Goal: Transaction & Acquisition: Purchase product/service

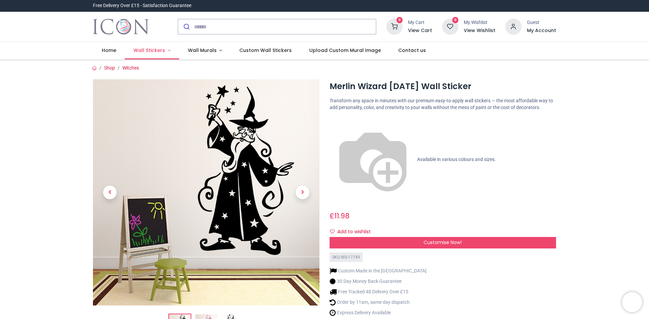
click at [160, 50] on span "Wall Stickers" at bounding box center [149, 50] width 31 height 7
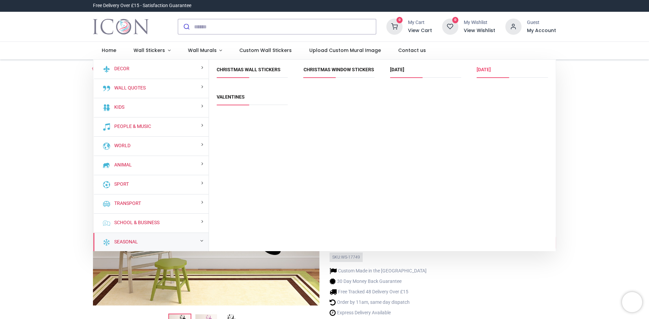
click at [491, 69] on link "[DATE]" at bounding box center [484, 69] width 14 height 5
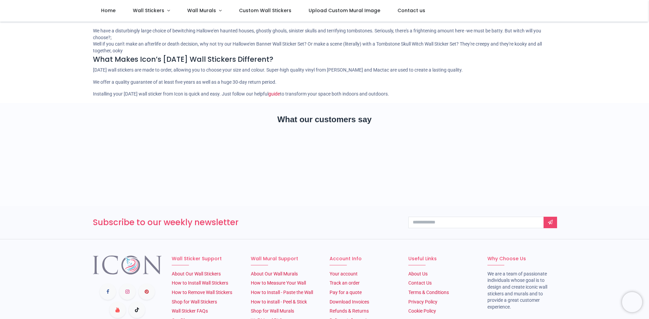
scroll to position [88, 0]
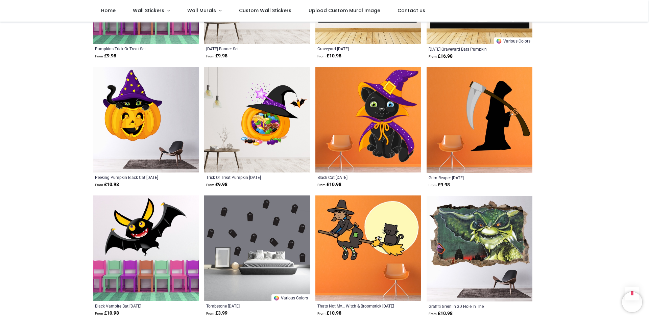
scroll to position [1677, 0]
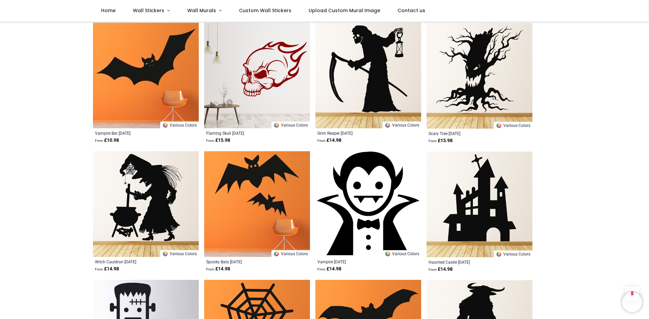
scroll to position [2353, 0]
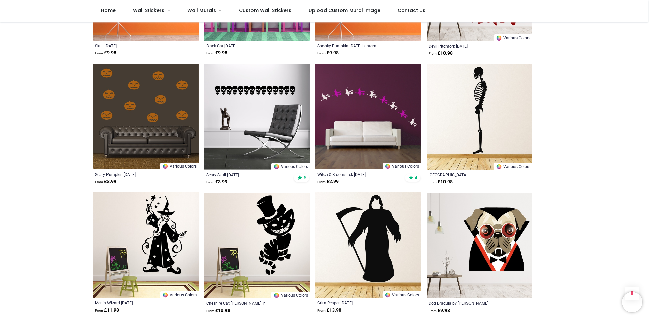
scroll to position [3299, 0]
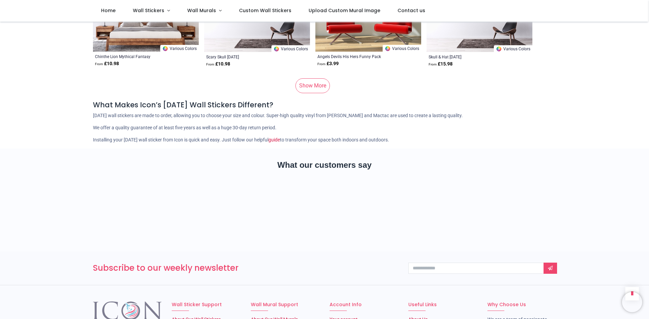
scroll to position [4618, 0]
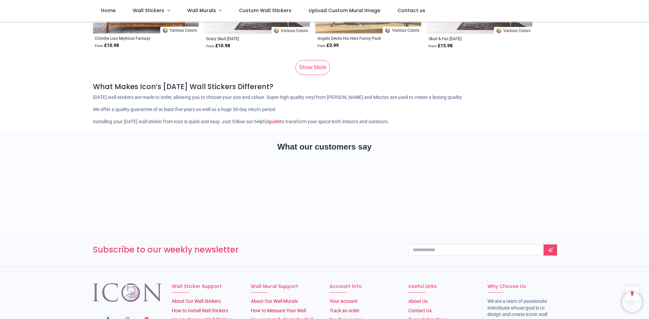
click at [628, 213] on section "What our customers say" at bounding box center [324, 182] width 649 height 103
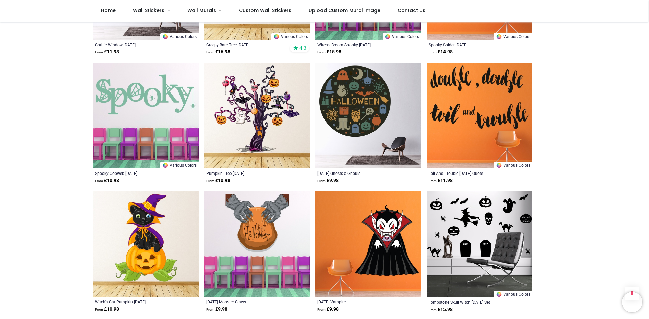
scroll to position [288, 0]
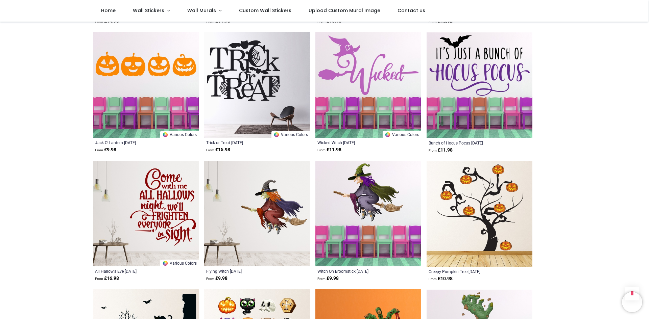
scroll to position [998, 0]
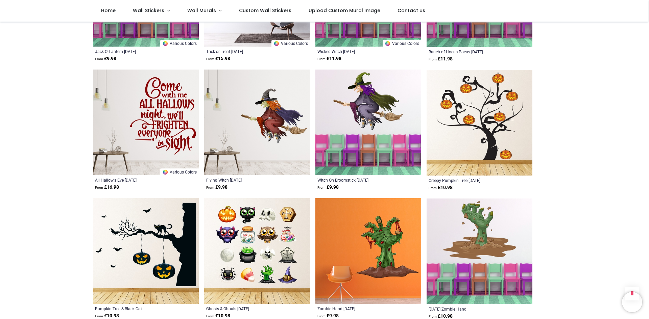
click at [262, 114] on img at bounding box center [257, 123] width 106 height 106
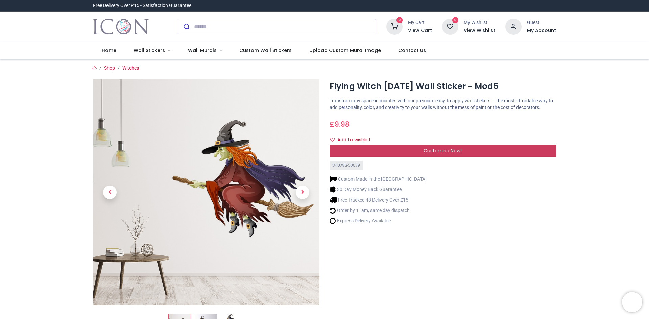
click at [395, 153] on div "Customise Now!" at bounding box center [443, 150] width 227 height 11
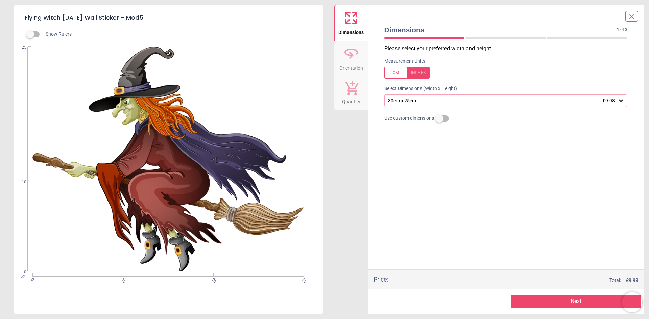
click at [622, 101] on icon at bounding box center [621, 101] width 4 height 2
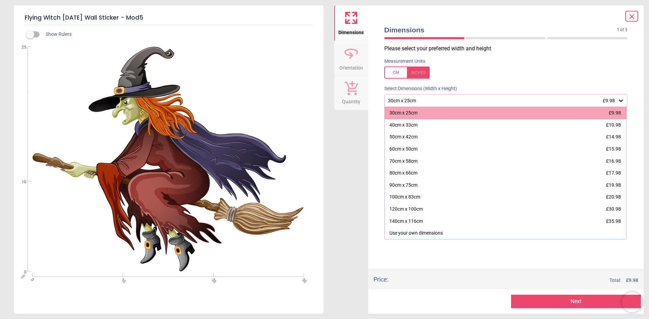
click at [635, 16] on icon at bounding box center [632, 17] width 8 height 8
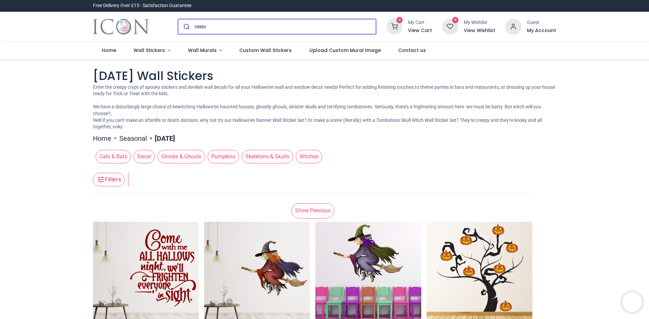
click at [239, 27] on input "search" at bounding box center [285, 26] width 182 height 15
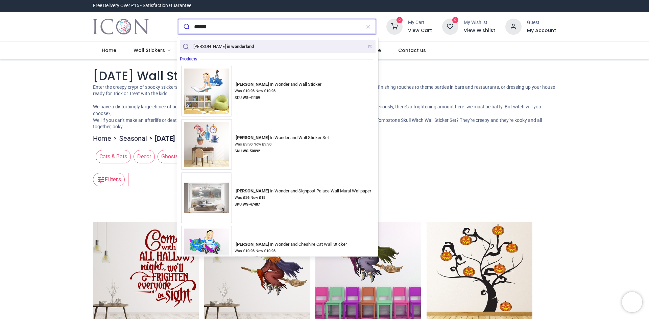
click at [231, 50] on div "[PERSON_NAME] in wonderland" at bounding box center [219, 46] width 76 height 9
type input "**********"
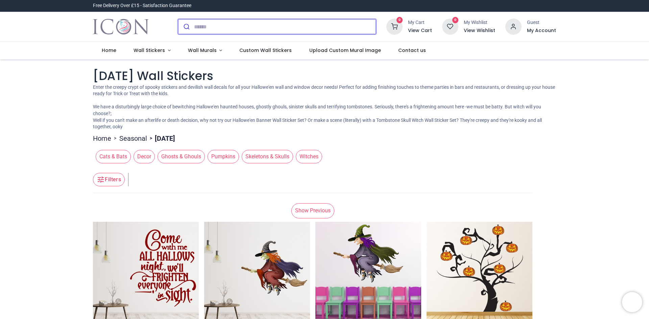
click at [229, 30] on input "search" at bounding box center [285, 26] width 182 height 15
type input "**********"
click at [178, 19] on button "submit" at bounding box center [186, 26] width 16 height 15
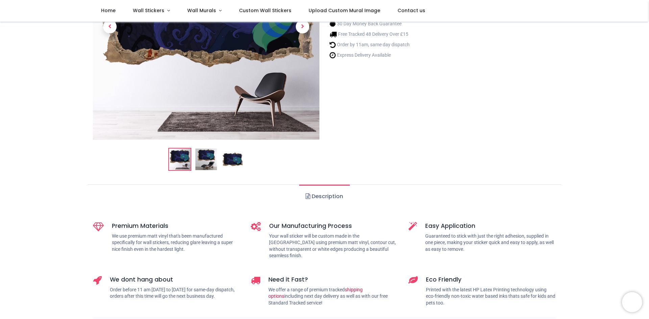
scroll to position [135, 0]
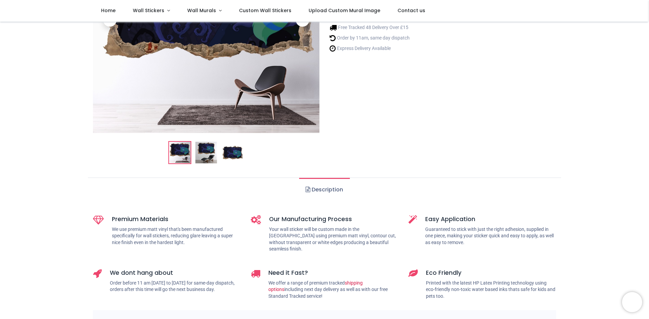
click at [207, 154] on img at bounding box center [206, 153] width 22 height 22
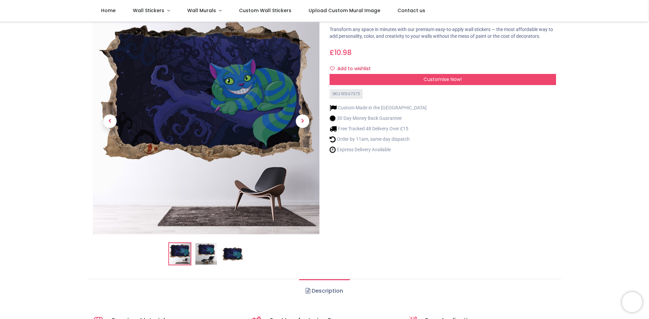
click at [233, 254] on img at bounding box center [233, 254] width 22 height 22
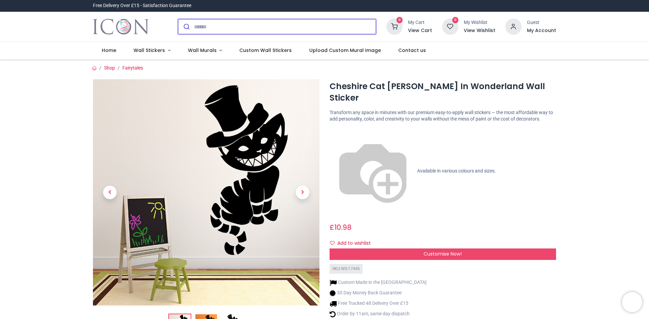
click at [202, 28] on input "search" at bounding box center [285, 26] width 182 height 15
click at [200, 26] on input "search" at bounding box center [285, 26] width 182 height 15
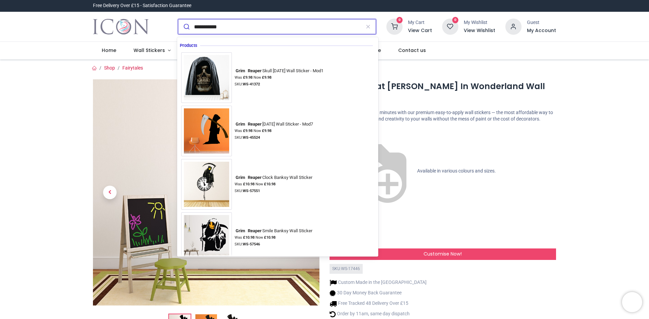
type input "**********"
click at [178, 19] on button "submit" at bounding box center [186, 26] width 16 height 15
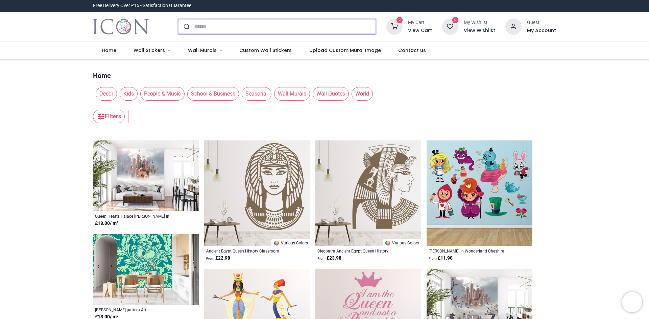
click at [223, 29] on input "search" at bounding box center [285, 26] width 182 height 15
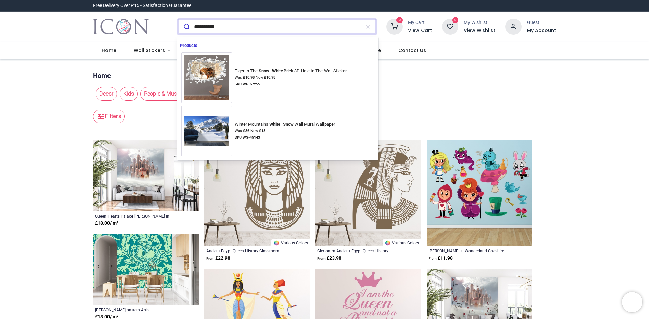
type input "**********"
click at [178, 19] on button "submit" at bounding box center [186, 26] width 16 height 15
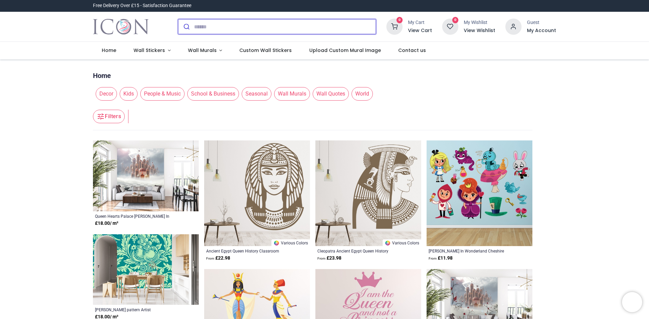
click at [224, 27] on input "search" at bounding box center [285, 26] width 182 height 15
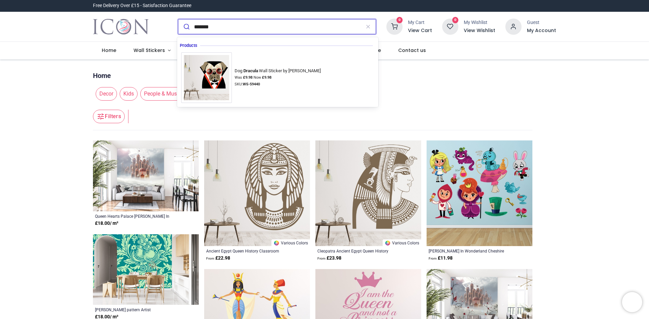
type input "*******"
click at [178, 19] on button "submit" at bounding box center [186, 26] width 16 height 15
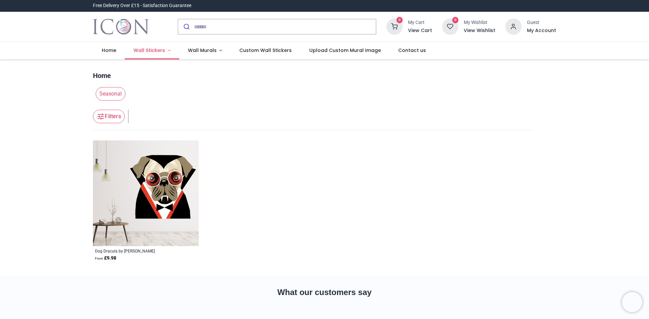
click at [160, 51] on span "Wall Stickers" at bounding box center [149, 50] width 31 height 7
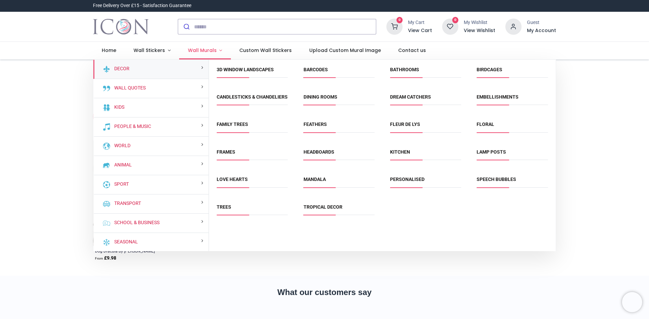
click at [200, 51] on span "Wall Murals" at bounding box center [202, 50] width 29 height 7
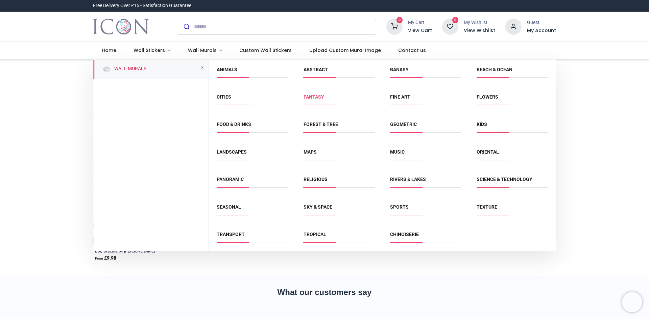
click at [314, 96] on link "Fantasy" at bounding box center [314, 96] width 21 height 5
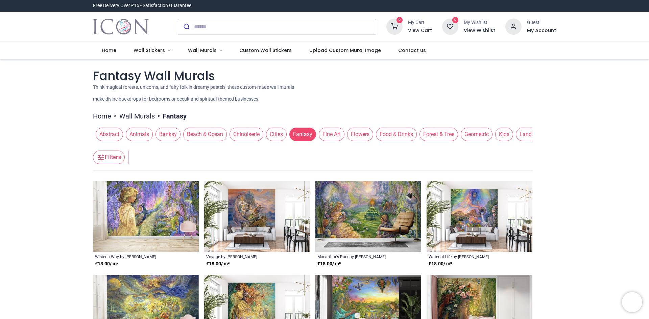
click at [441, 135] on span "Forest & Tree" at bounding box center [439, 135] width 39 height 14
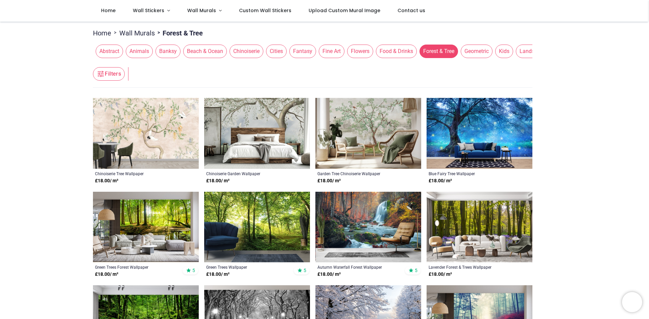
scroll to position [169, 0]
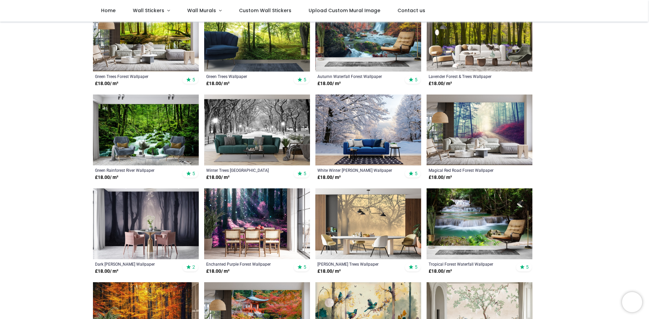
scroll to position [113, 0]
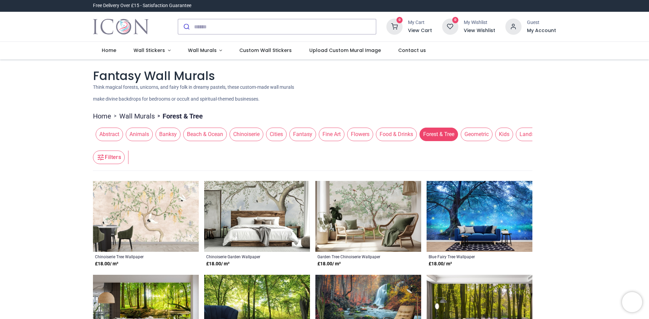
click at [499, 135] on span "Kids" at bounding box center [504, 135] width 18 height 14
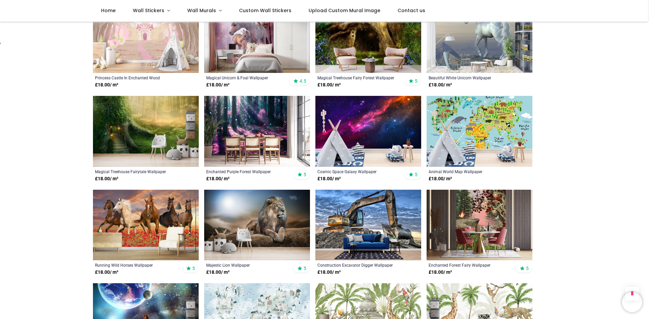
scroll to position [338, 0]
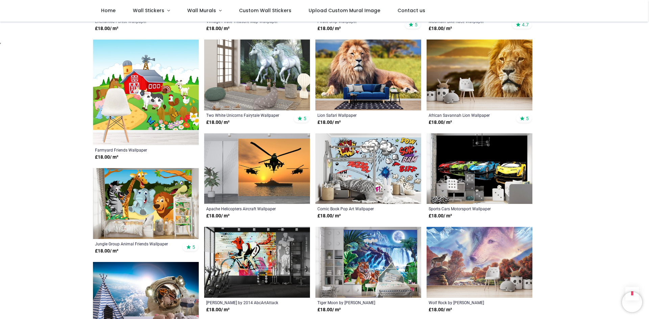
scroll to position [2400, 0]
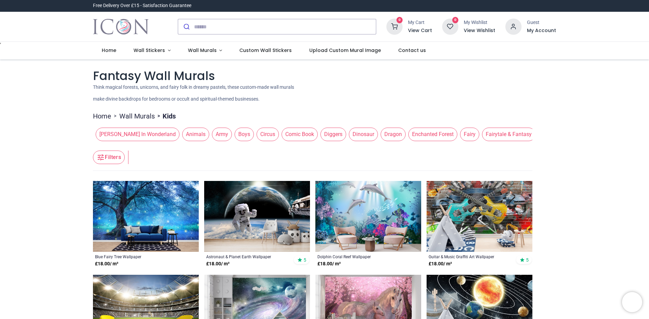
click at [124, 134] on span "Alice In Wonderland" at bounding box center [138, 135] width 84 height 14
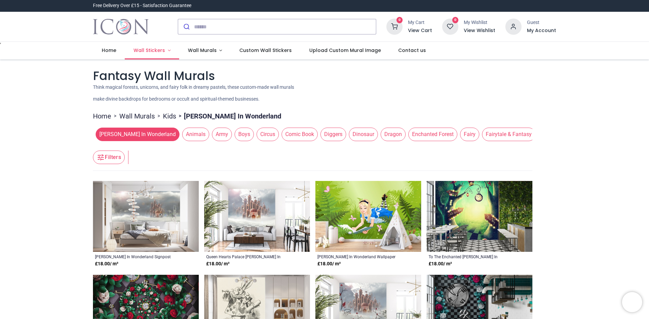
click at [156, 54] on link "Wall Stickers" at bounding box center [152, 51] width 54 height 18
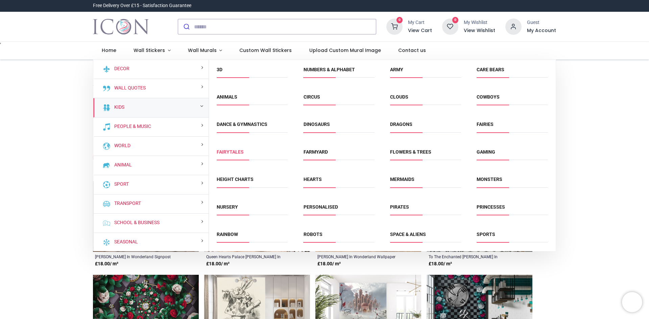
click at [226, 154] on link "Fairytales" at bounding box center [230, 151] width 27 height 5
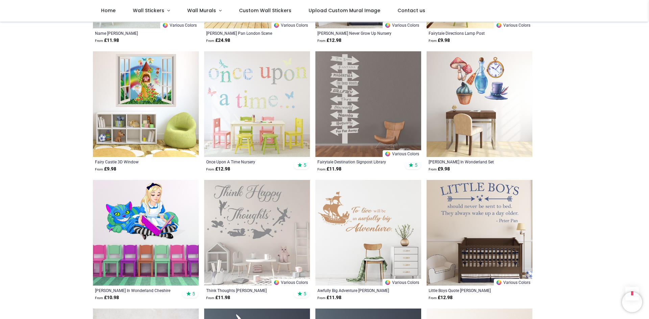
scroll to position [507, 0]
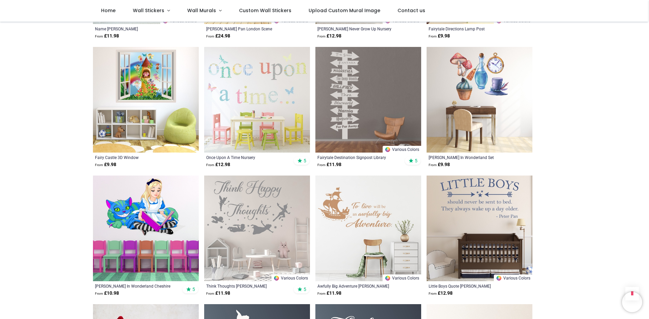
click at [481, 111] on img at bounding box center [480, 100] width 106 height 106
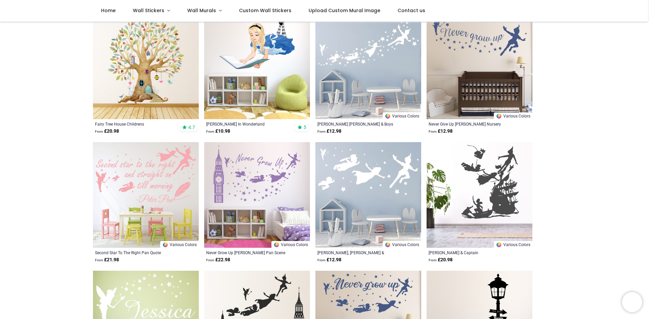
scroll to position [169, 0]
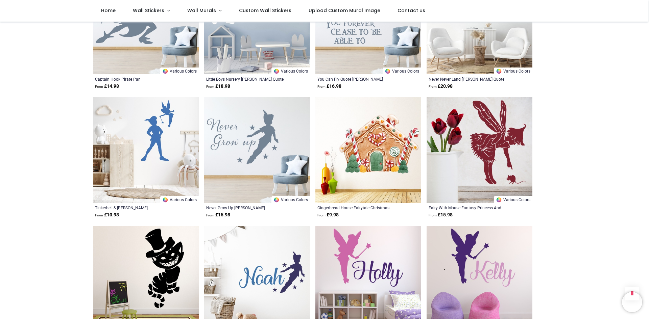
scroll to position [1521, 0]
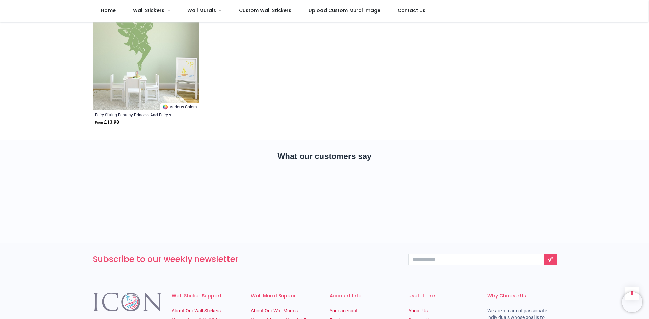
scroll to position [2096, 0]
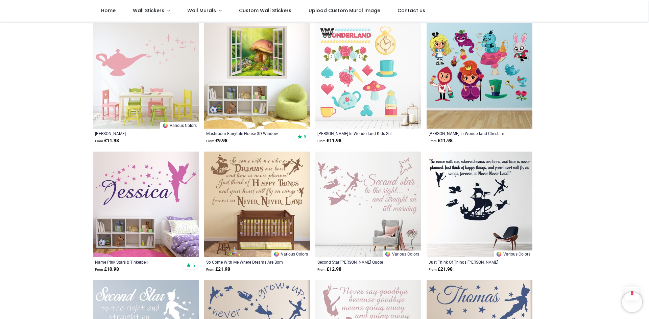
scroll to position [925, 0]
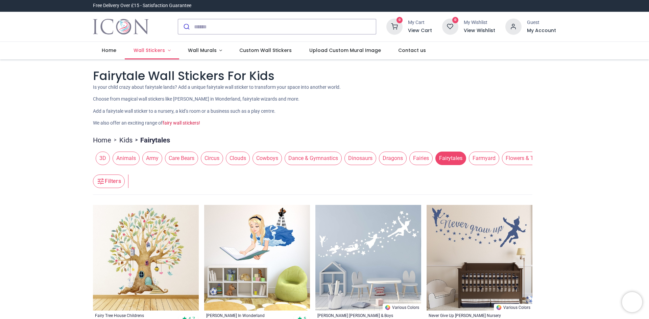
click at [143, 51] on span "Wall Stickers" at bounding box center [149, 50] width 31 height 7
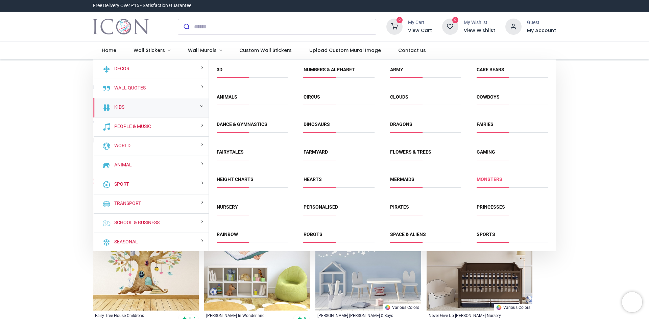
click at [492, 179] on link "Monsters" at bounding box center [490, 179] width 26 height 5
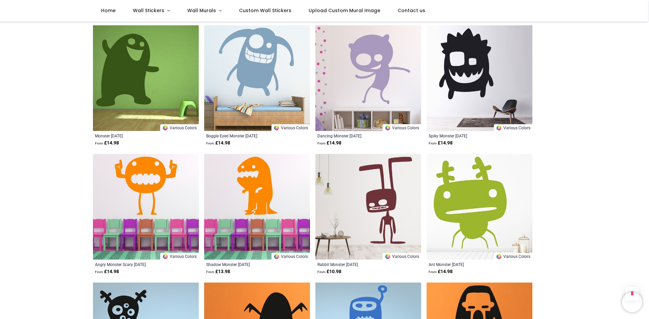
scroll to position [1454, 0]
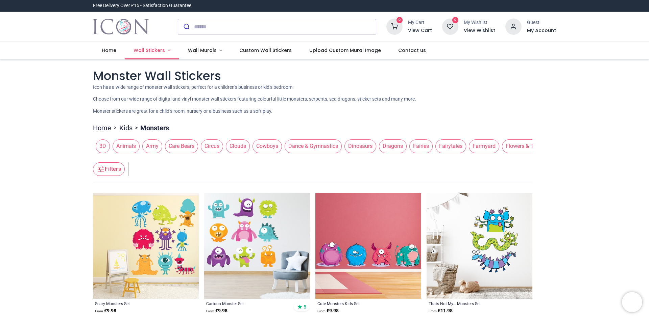
click at [138, 48] on span "Wall Stickers" at bounding box center [149, 50] width 31 height 7
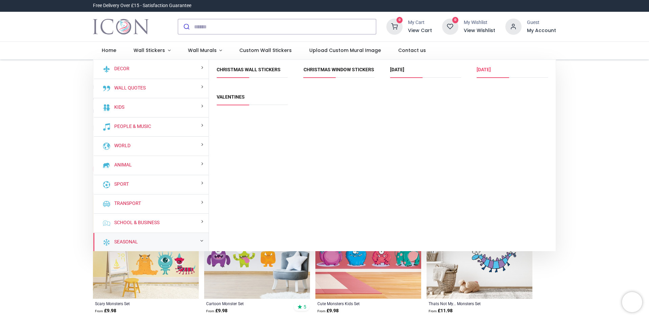
click at [482, 71] on link "[DATE]" at bounding box center [484, 69] width 14 height 5
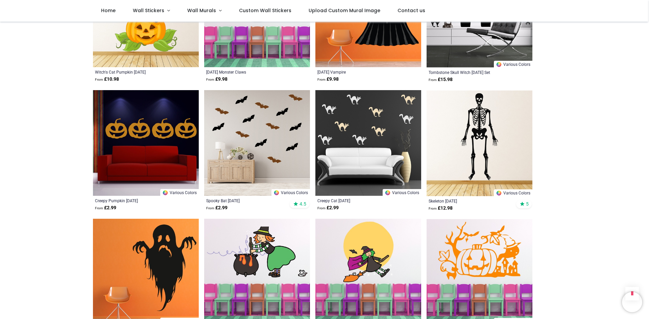
scroll to position [642, 0]
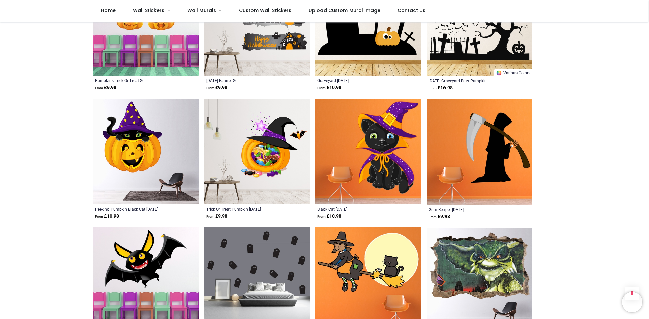
scroll to position [1623, 0]
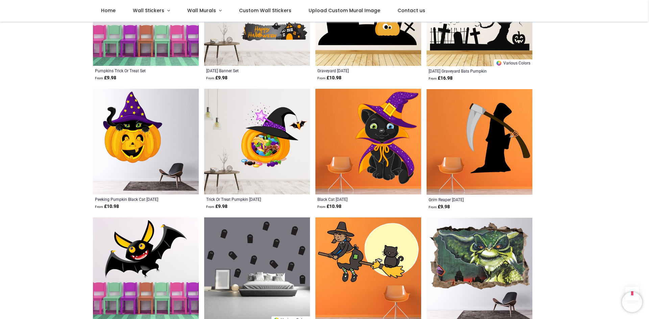
click at [487, 161] on img at bounding box center [480, 142] width 106 height 106
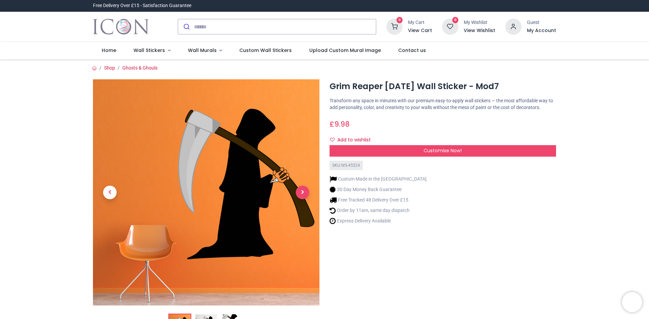
click at [296, 193] on span "Next" at bounding box center [303, 193] width 14 height 14
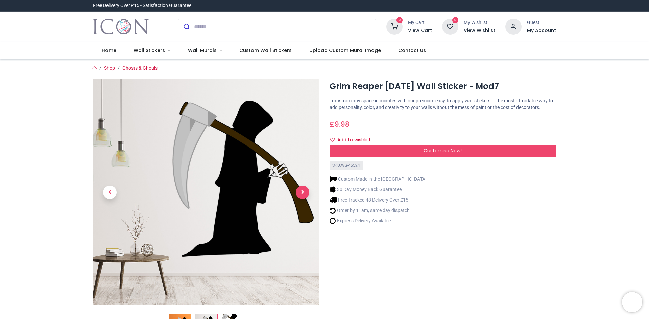
click at [300, 193] on span "Next" at bounding box center [303, 193] width 14 height 14
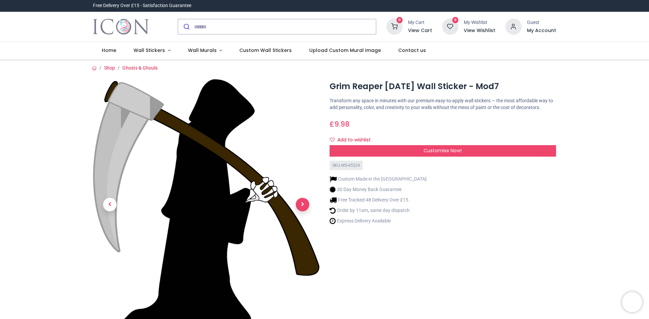
click at [299, 205] on span "Next" at bounding box center [303, 205] width 14 height 14
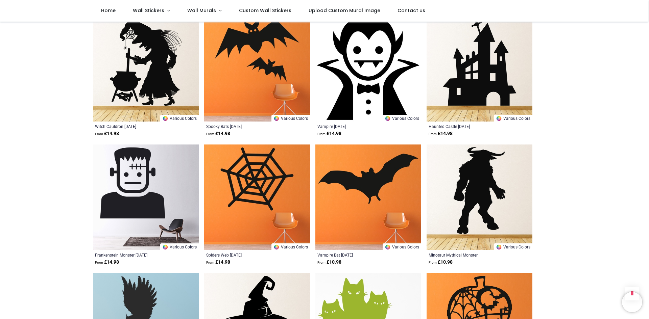
scroll to position [1589, 0]
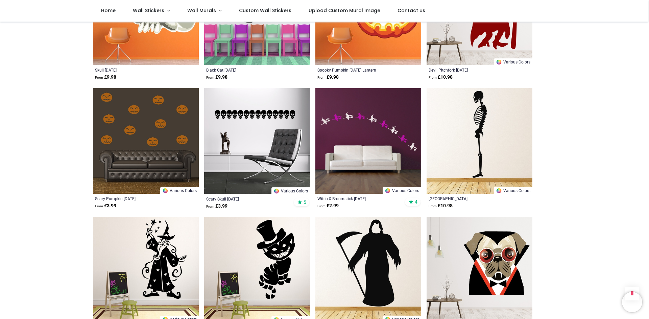
scroll to position [2400, 0]
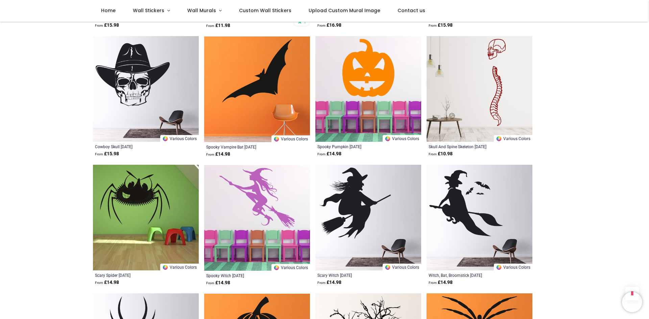
scroll to position [3347, 0]
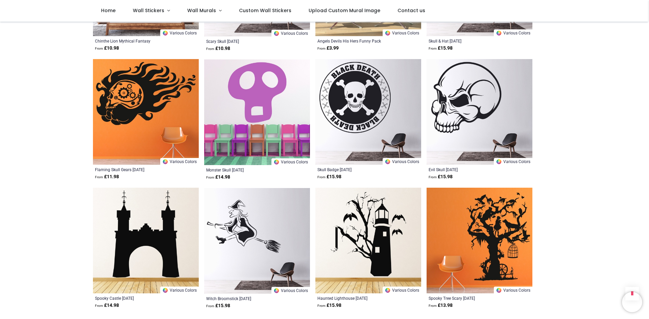
scroll to position [3617, 0]
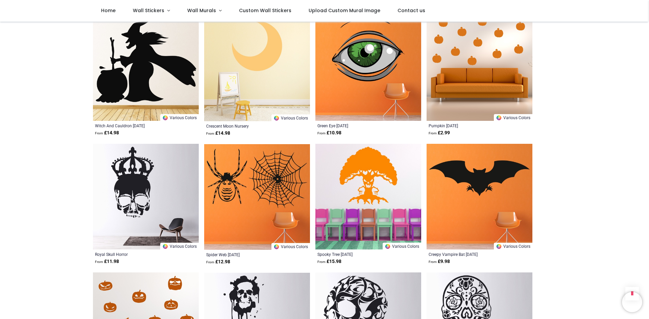
scroll to position [2772, 0]
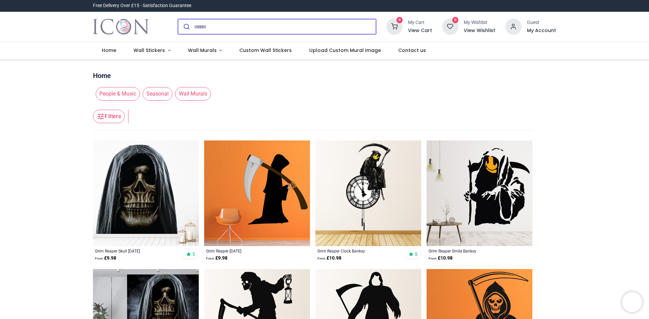
click at [226, 29] on input "search" at bounding box center [285, 26] width 182 height 15
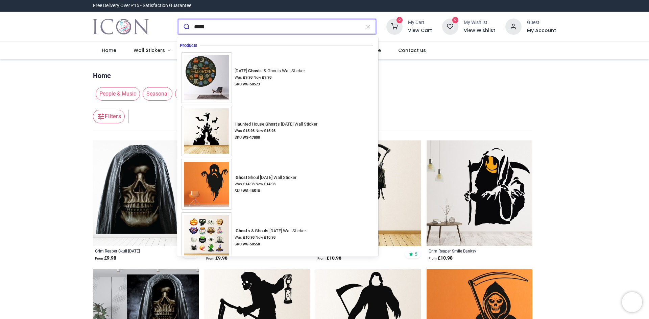
type input "*****"
click at [178, 19] on button "submit" at bounding box center [186, 26] width 16 height 15
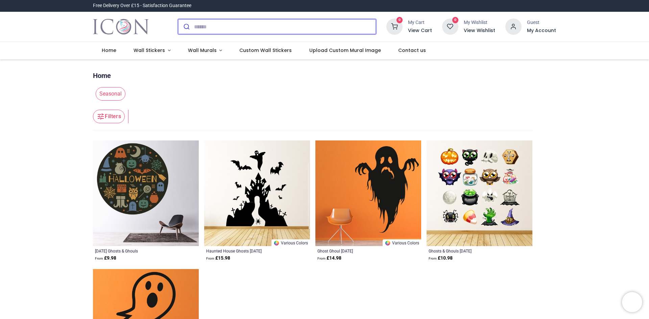
click at [246, 31] on input "search" at bounding box center [285, 26] width 182 height 15
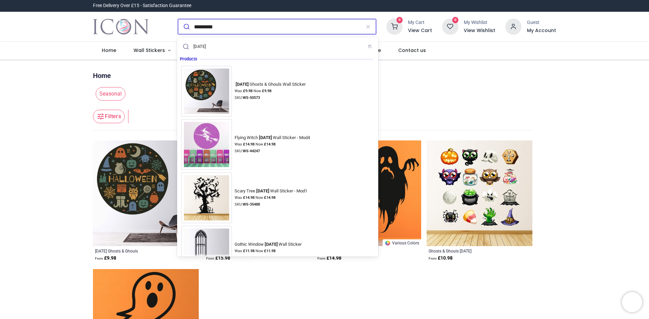
type input "*********"
click at [178, 19] on button "submit" at bounding box center [186, 26] width 16 height 15
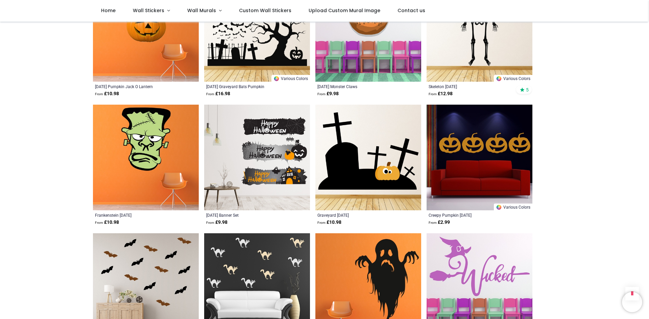
scroll to position [811, 0]
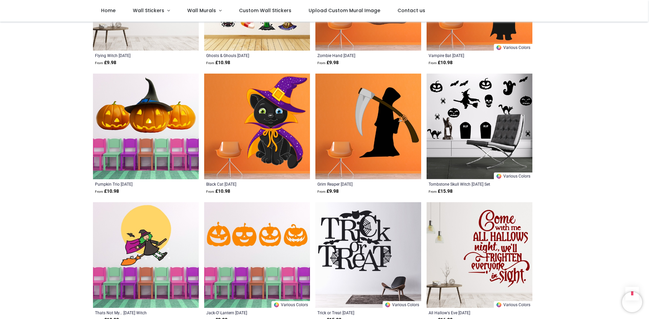
scroll to position [1048, 0]
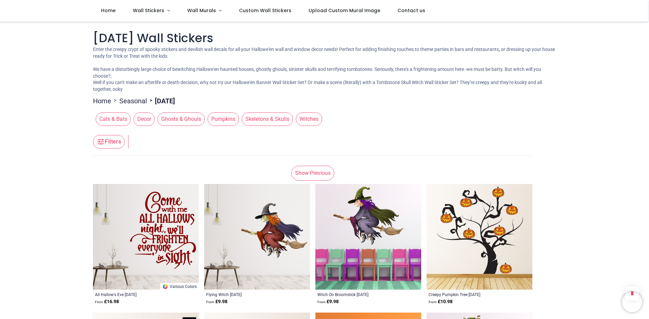
scroll to position [2772, 0]
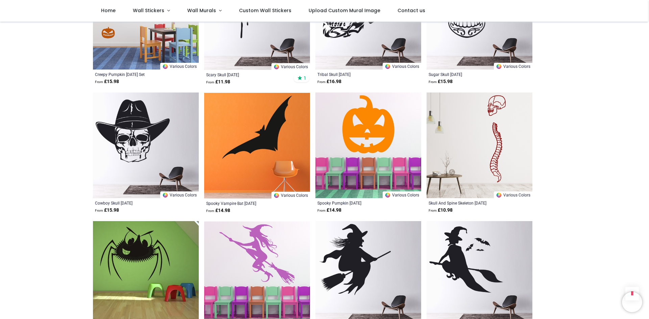
scroll to position [3144, 0]
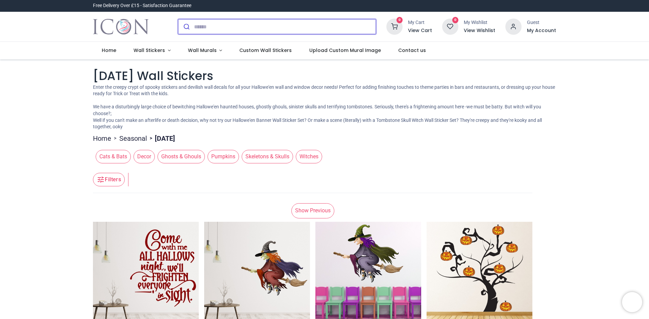
click at [230, 27] on input "search" at bounding box center [285, 26] width 182 height 15
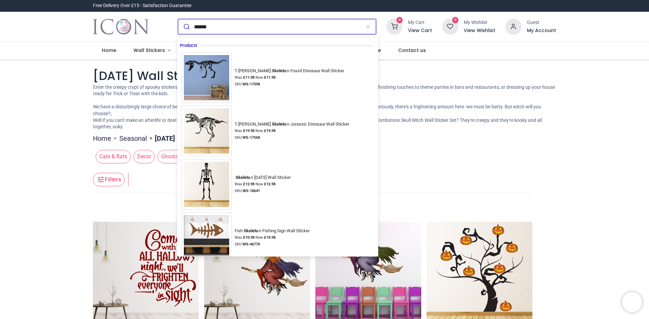
type input "*******"
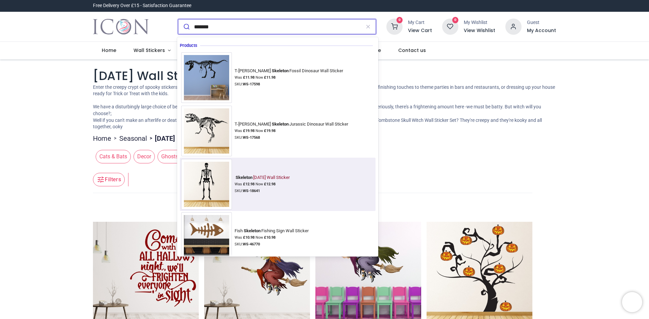
click at [253, 184] on strong "£ 12.98" at bounding box center [248, 184] width 11 height 4
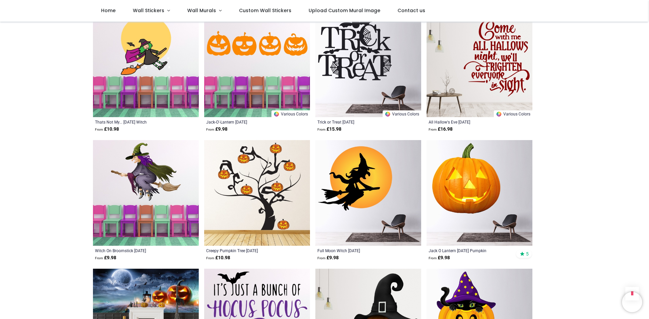
scroll to position [1454, 0]
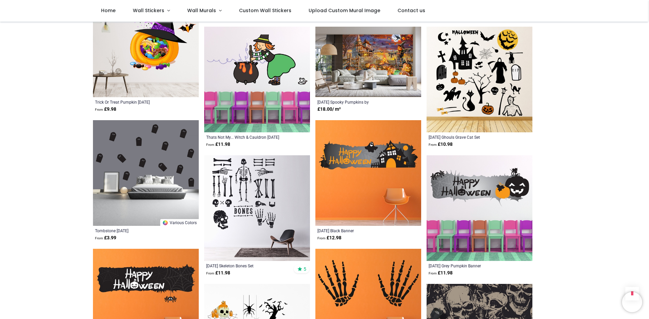
scroll to position [1623, 0]
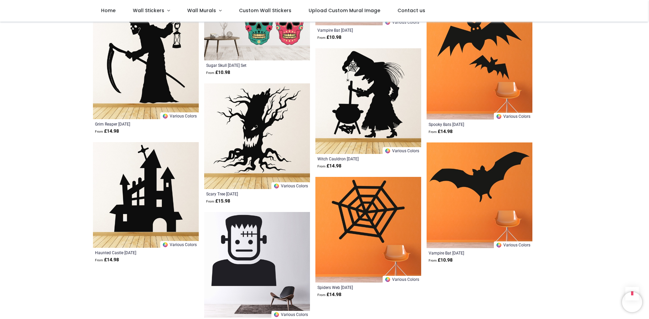
scroll to position [2468, 0]
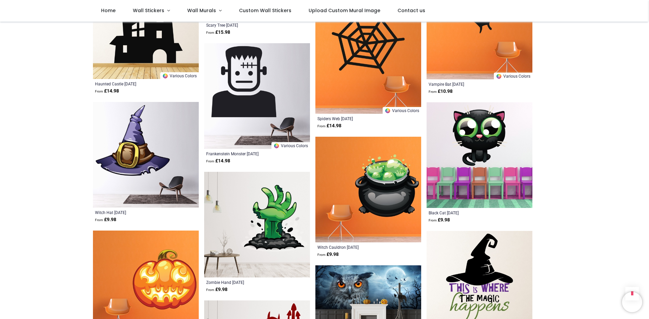
scroll to position [2671, 0]
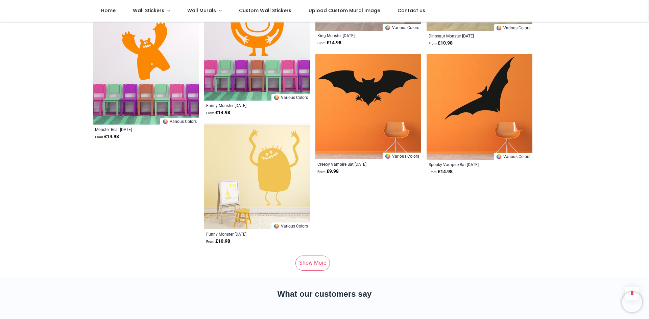
scroll to position [4395, 0]
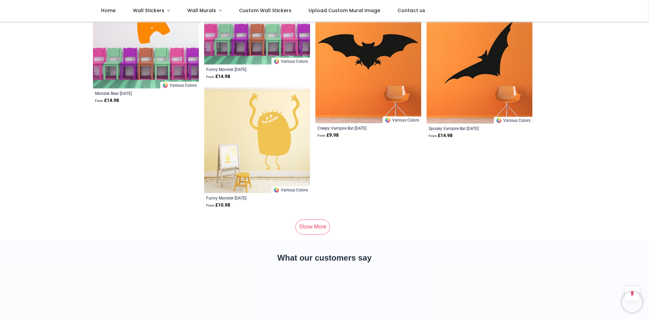
click at [307, 220] on link "Show More" at bounding box center [312, 227] width 34 height 15
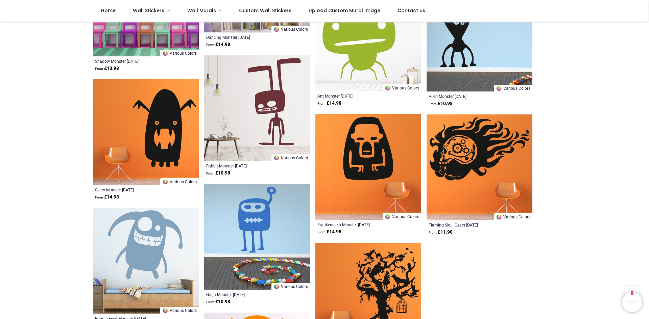
scroll to position [5240, 0]
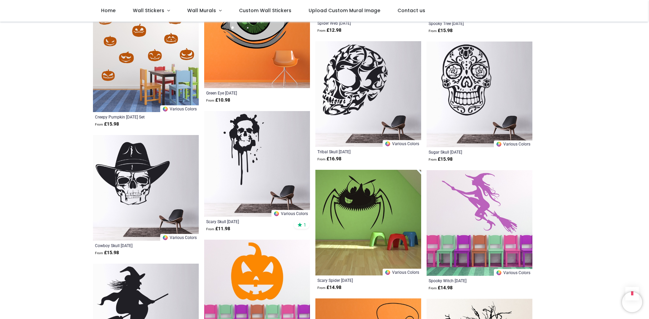
scroll to position [3854, 0]
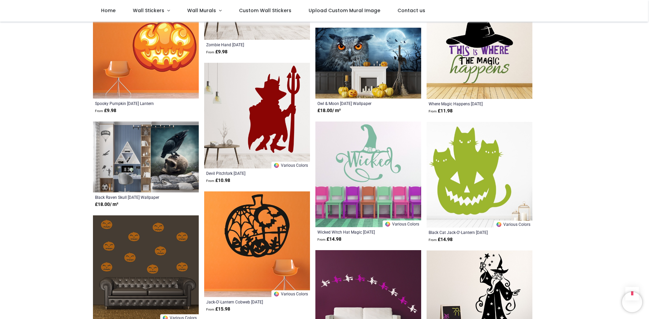
scroll to position [2874, 0]
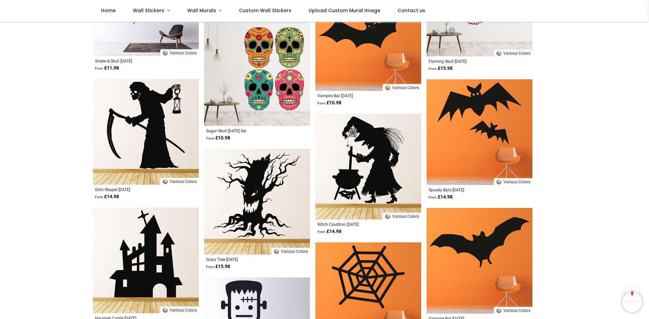
scroll to position [2400, 0]
